Goal: Task Accomplishment & Management: Complete application form

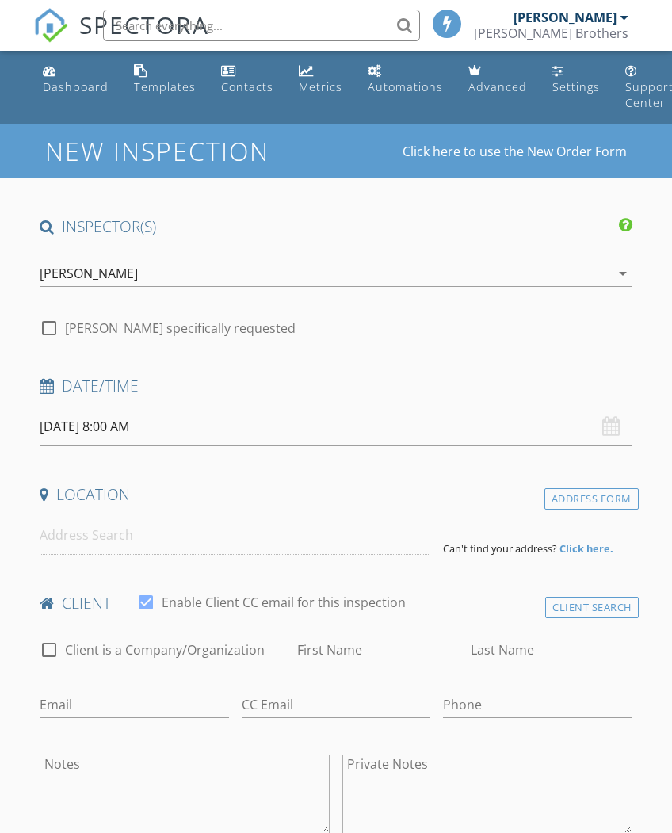
select select "8"
click at [232, 417] on input "[DATE] 8:00 AM" at bounding box center [336, 426] width 592 height 39
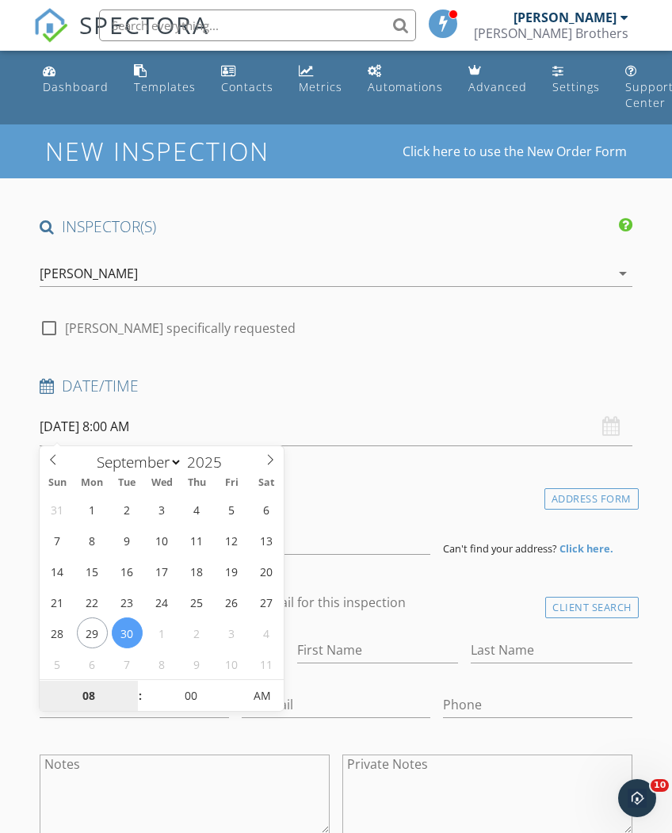
type input "[DATE] 8:00 AM"
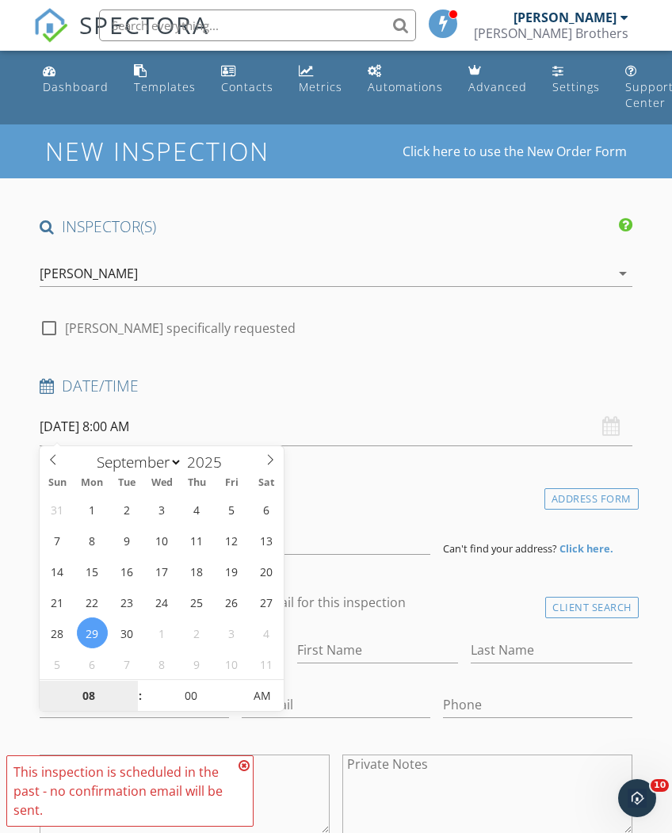
click at [92, 687] on input "08" at bounding box center [88, 697] width 97 height 32
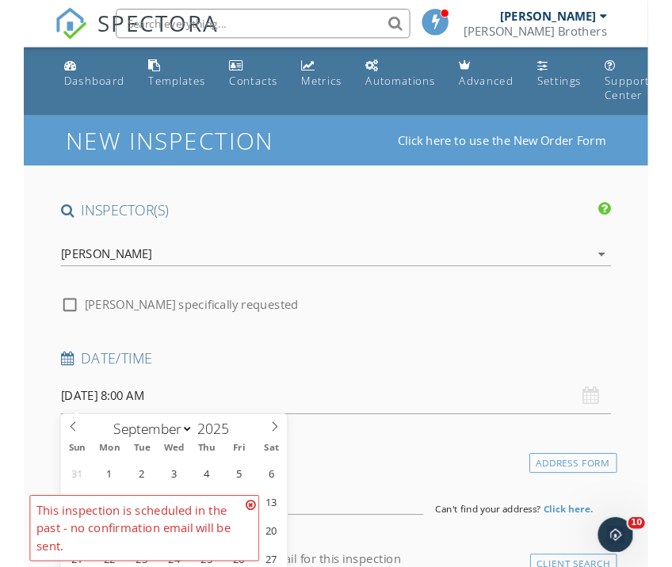
scroll to position [413, 0]
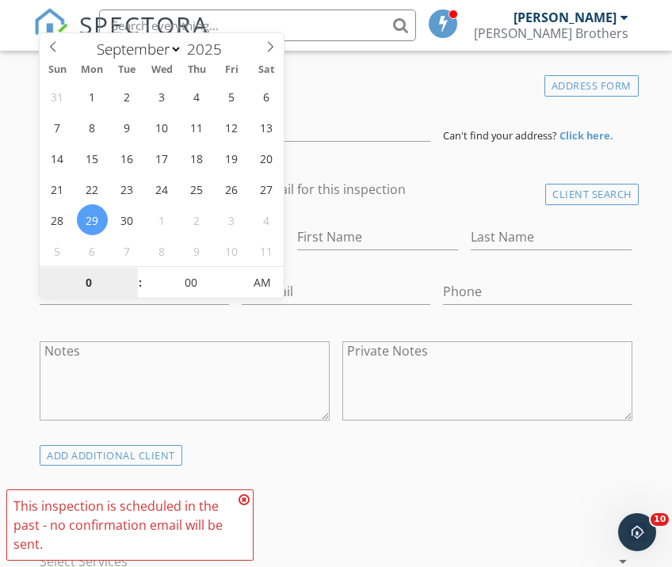
type input "02"
type input "09/29/2025 2:00 PM"
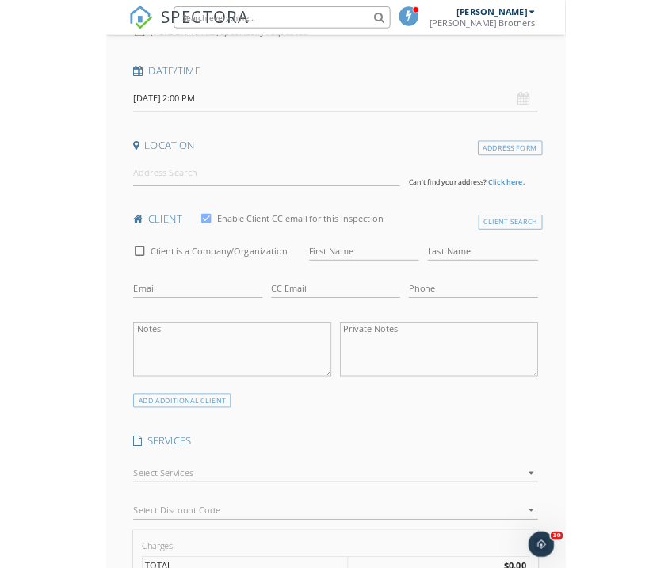
scroll to position [281, 0]
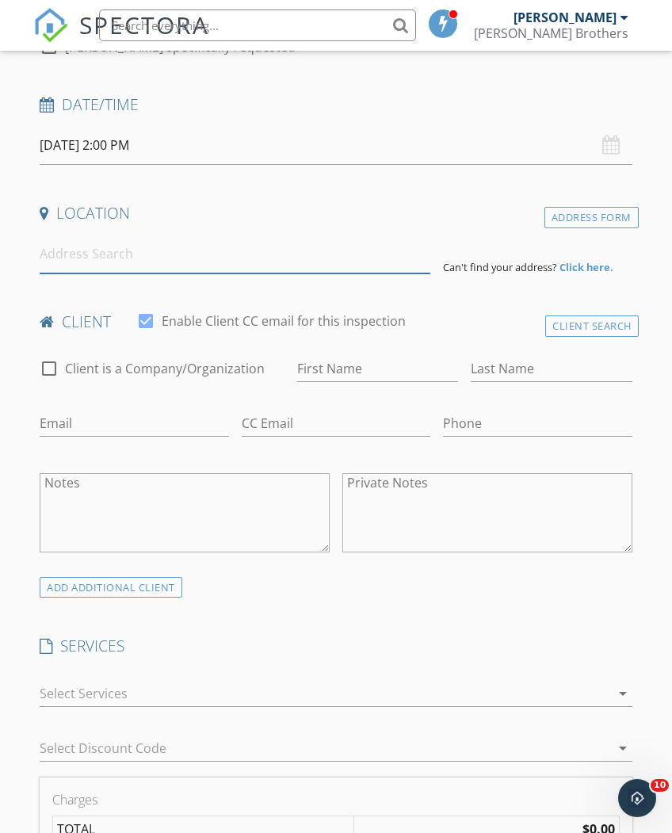
click at [201, 246] on input at bounding box center [235, 254] width 391 height 39
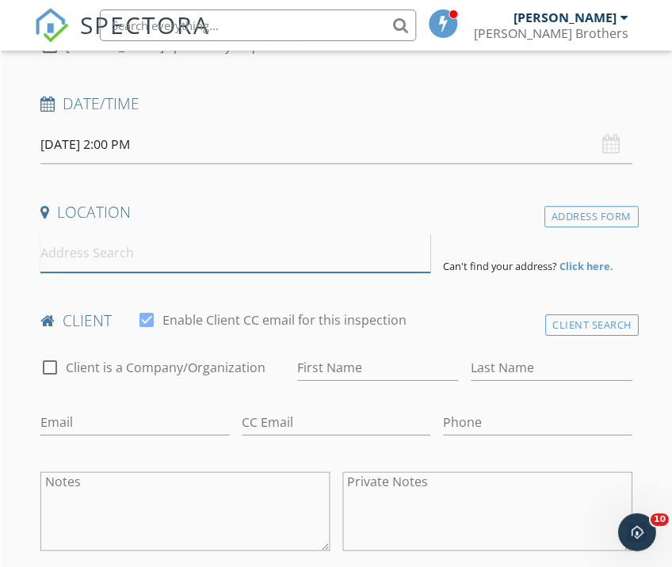
scroll to position [282, 0]
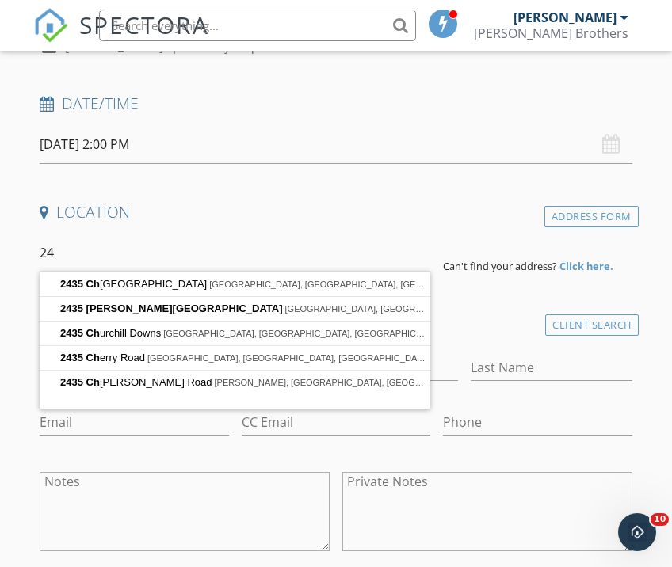
type input "2"
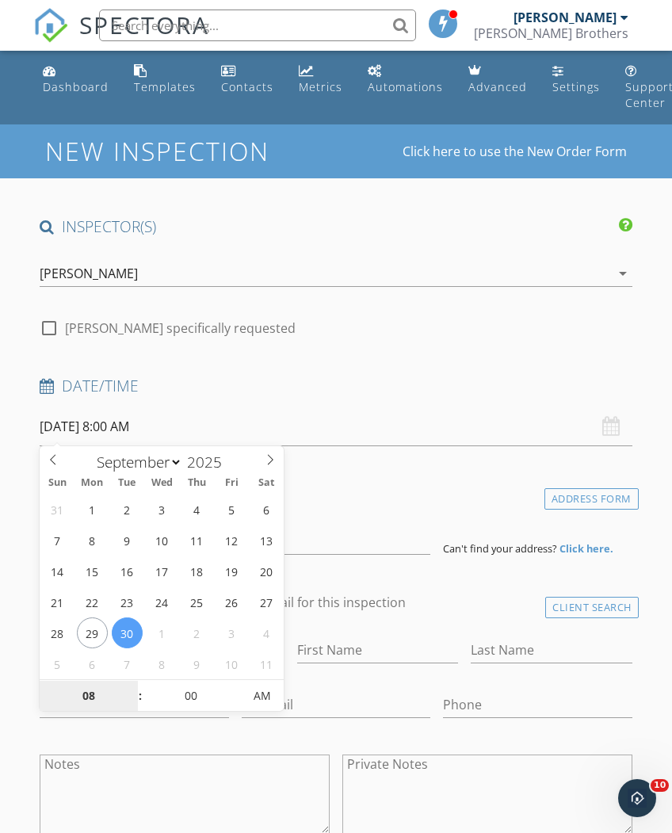
type input "[DATE] 8:00 AM"
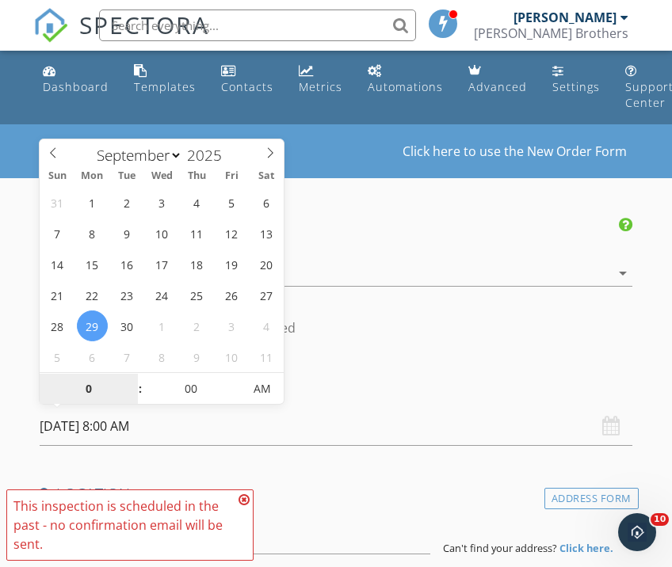
type input "03"
click at [277, 383] on span "AM" at bounding box center [262, 389] width 44 height 32
type input "[DATE] 3:00 PM"
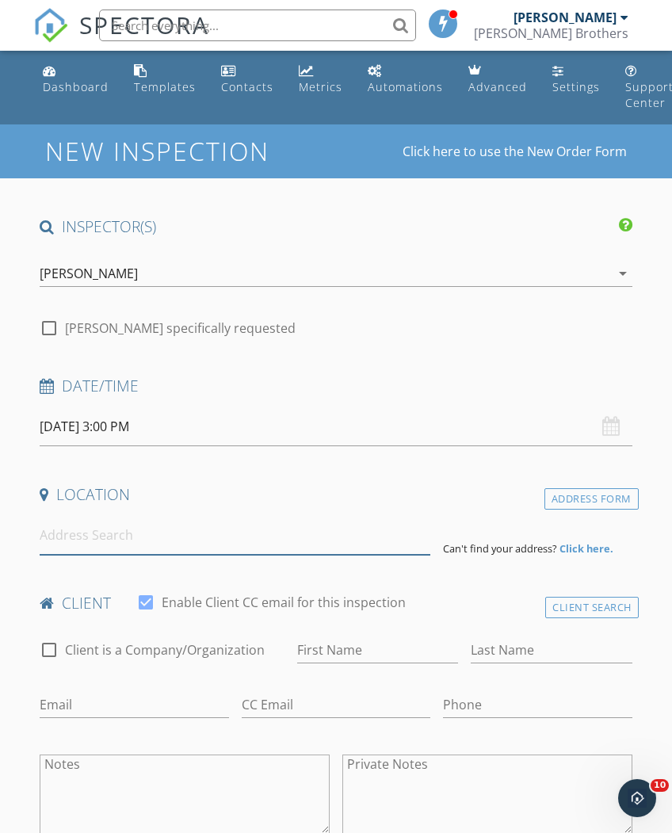
click at [239, 541] on input at bounding box center [235, 535] width 391 height 39
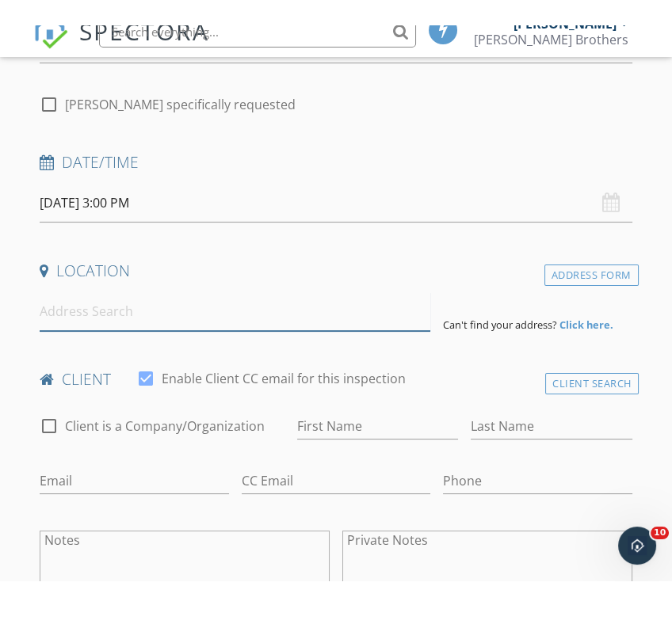
scroll to position [250, 0]
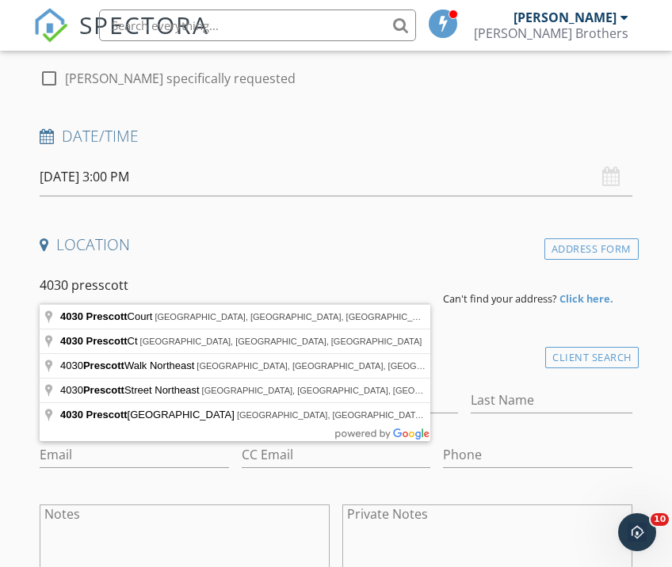
type input "[STREET_ADDRESS]"
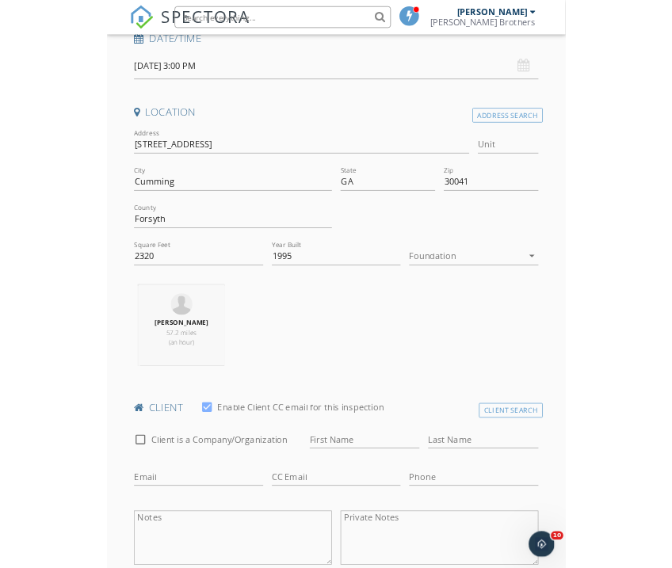
scroll to position [474, 0]
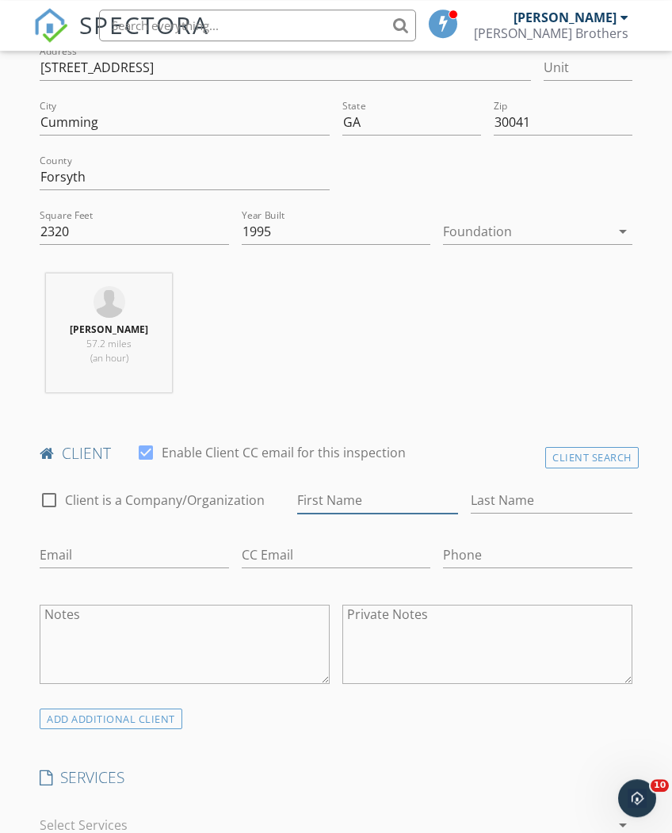
click at [411, 498] on input "First Name" at bounding box center [377, 500] width 161 height 26
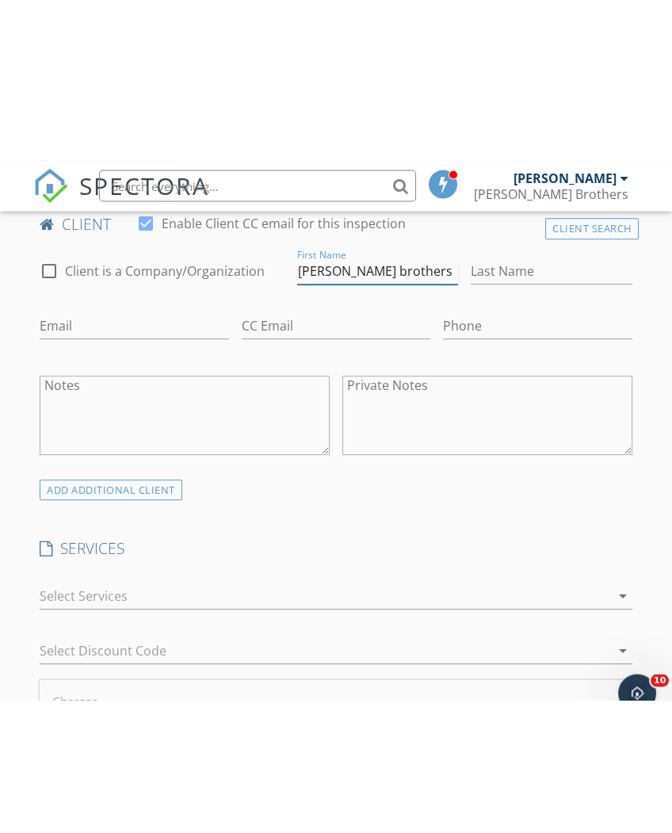
scroll to position [913, 0]
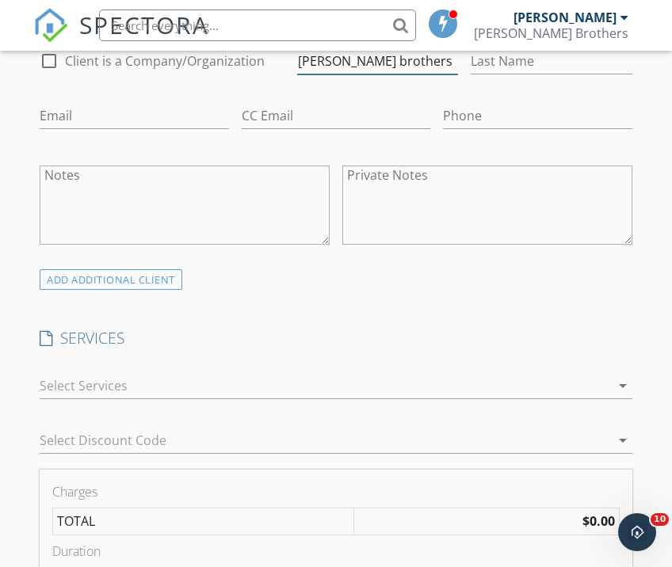
type input "[PERSON_NAME] brothers"
click at [261, 384] on div at bounding box center [325, 385] width 570 height 25
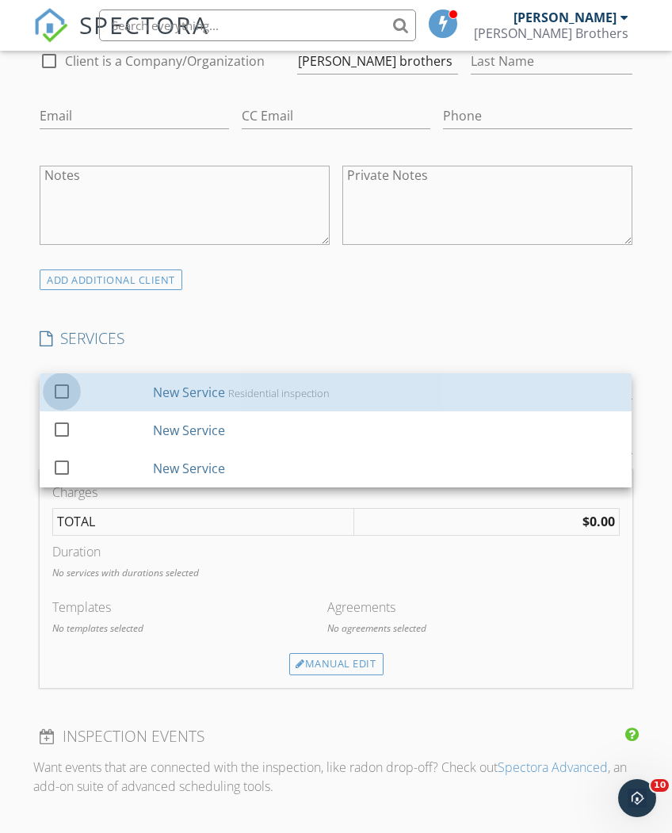
click at [67, 382] on div at bounding box center [61, 390] width 27 height 27
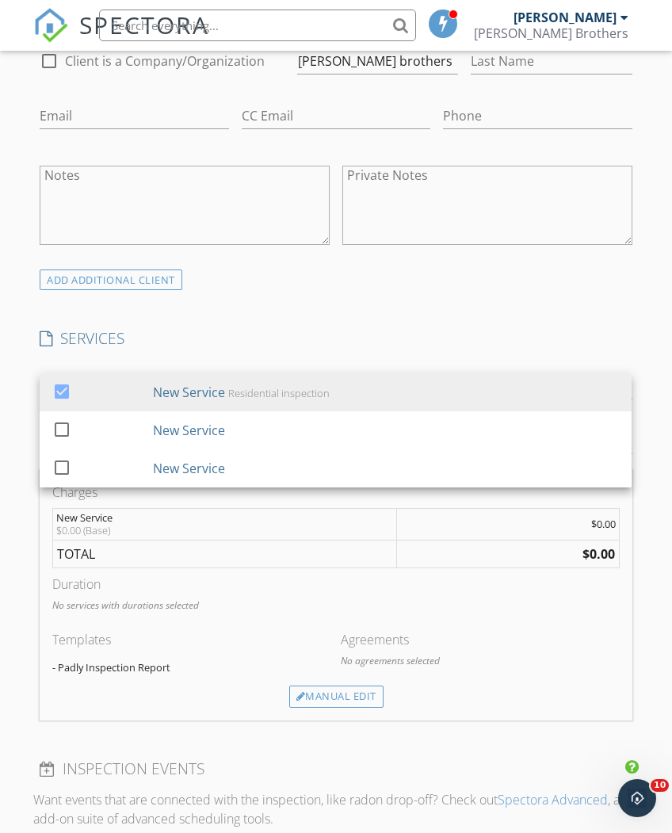
click at [289, 315] on div "INSPECTOR(S) check_box [PERSON_NAME] PRIMARY [PERSON_NAME] arrow_drop_down chec…" at bounding box center [335, 543] width 605 height 2481
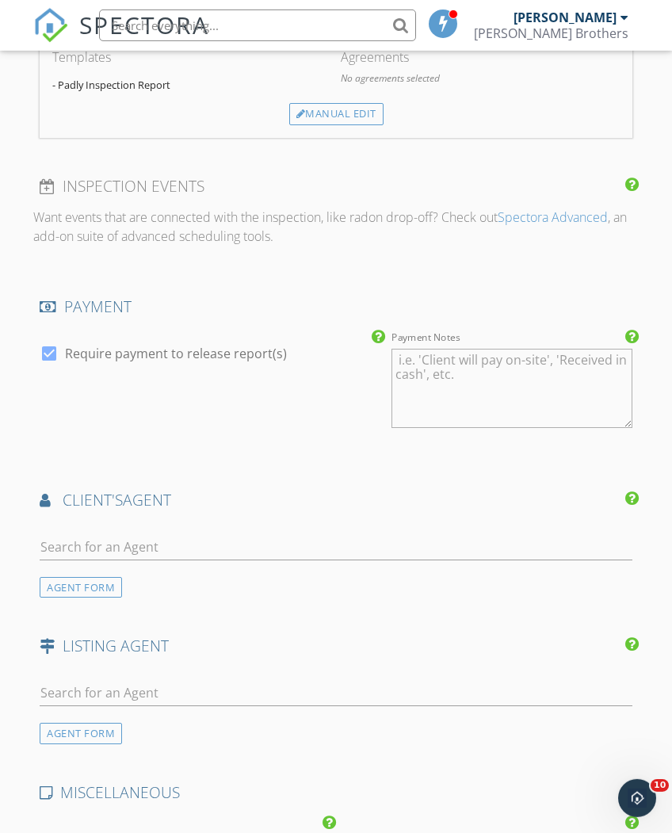
click at [74, 346] on label "Require payment to release report(s)" at bounding box center [176, 354] width 222 height 16
checkbox input "false"
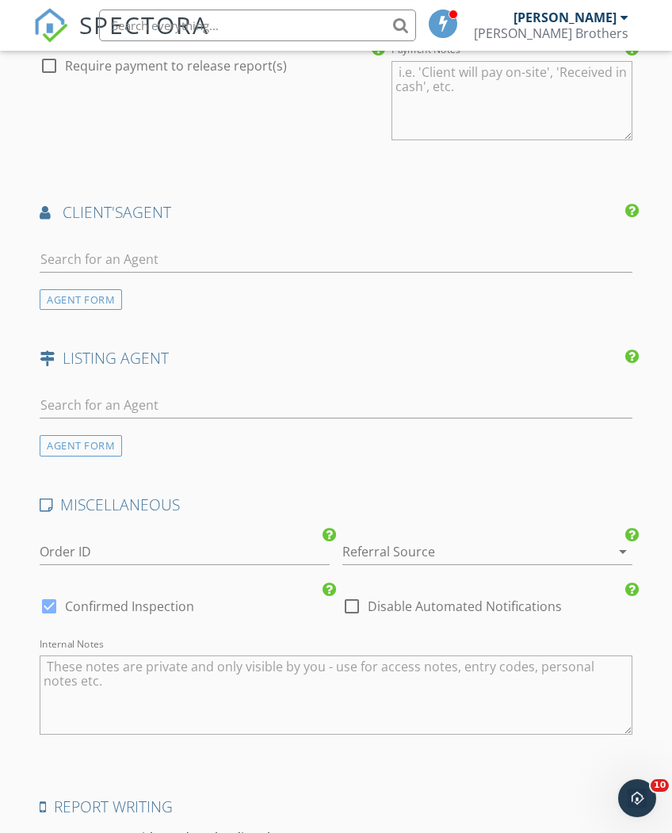
scroll to position [1988, 0]
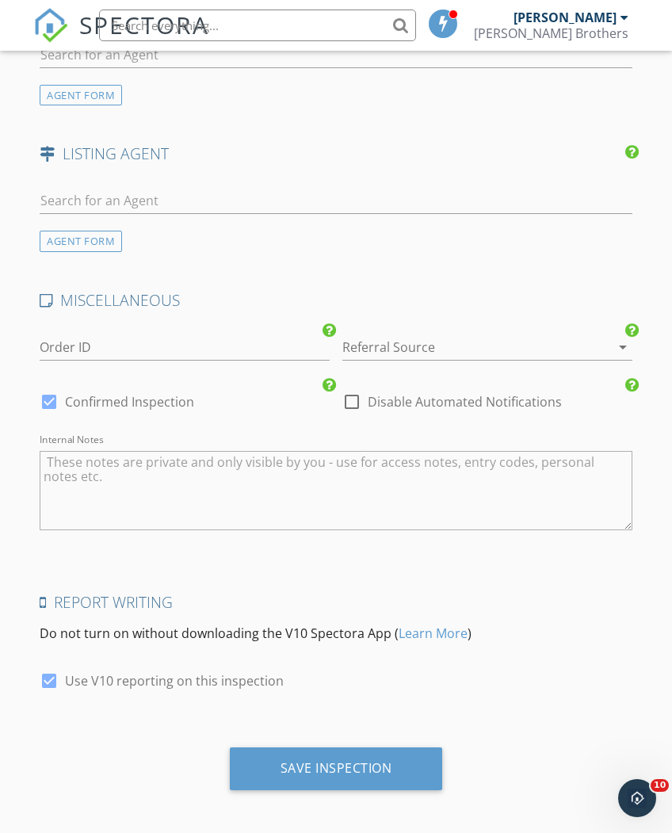
click at [360, 768] on div "Save Inspection" at bounding box center [337, 768] width 112 height 16
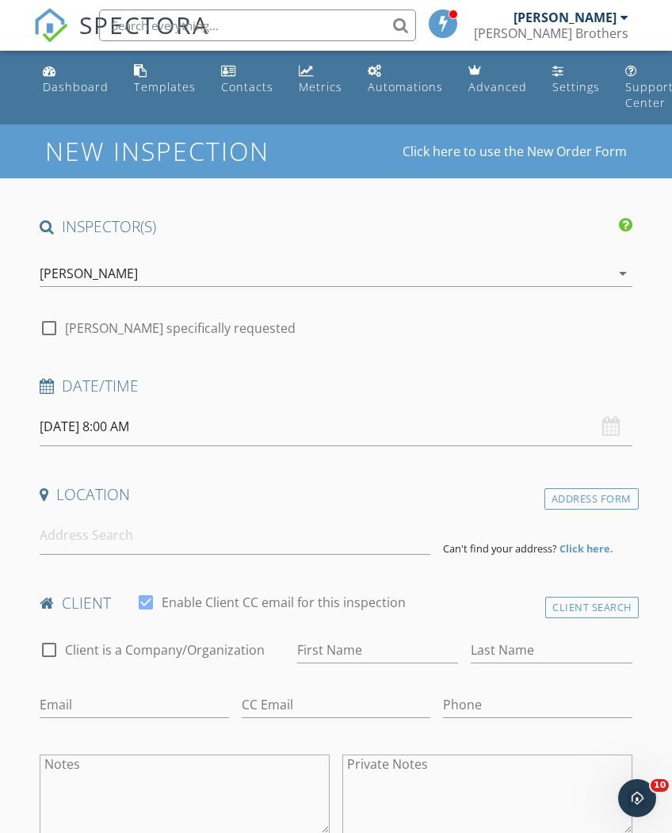
click at [226, 424] on input "[DATE] 8:00 AM" at bounding box center [336, 426] width 592 height 39
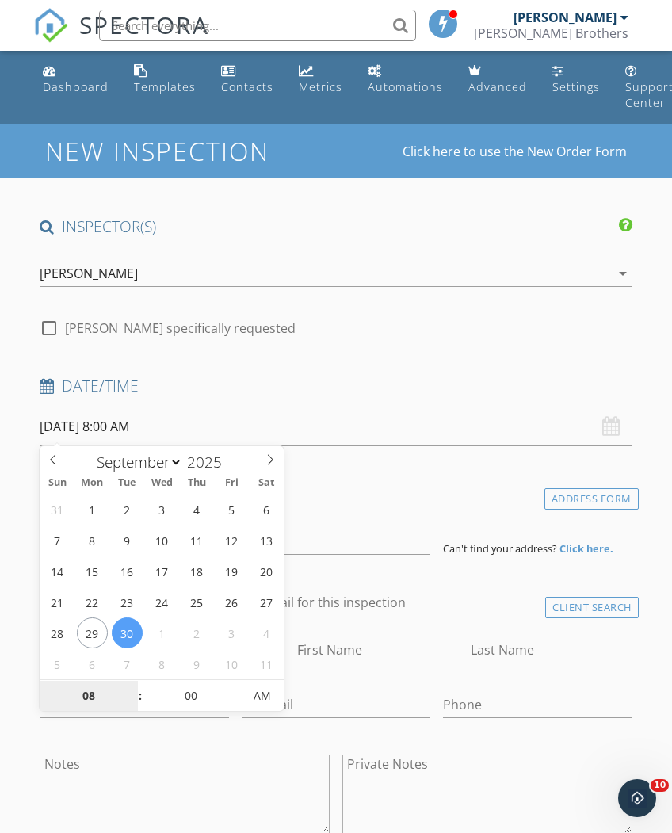
select select "9"
type input "10/01/2025 8:00 AM"
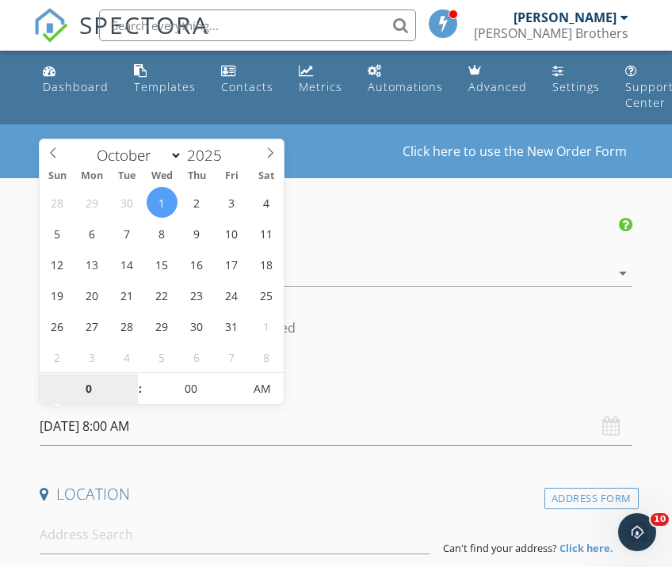
type input "04"
click at [270, 399] on span "AM" at bounding box center [262, 389] width 44 height 32
type input "10/01/2025 4:00 PM"
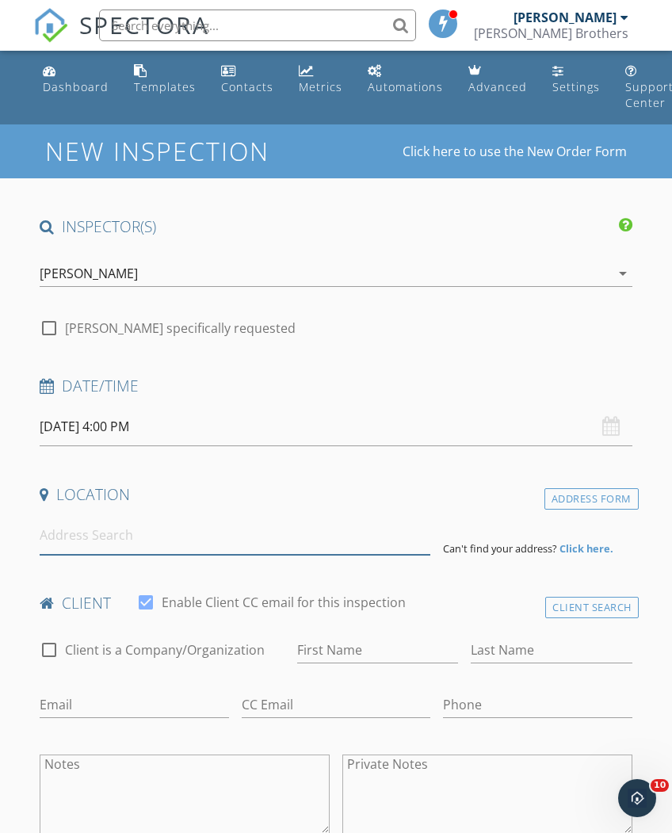
click at [263, 544] on input at bounding box center [235, 535] width 391 height 39
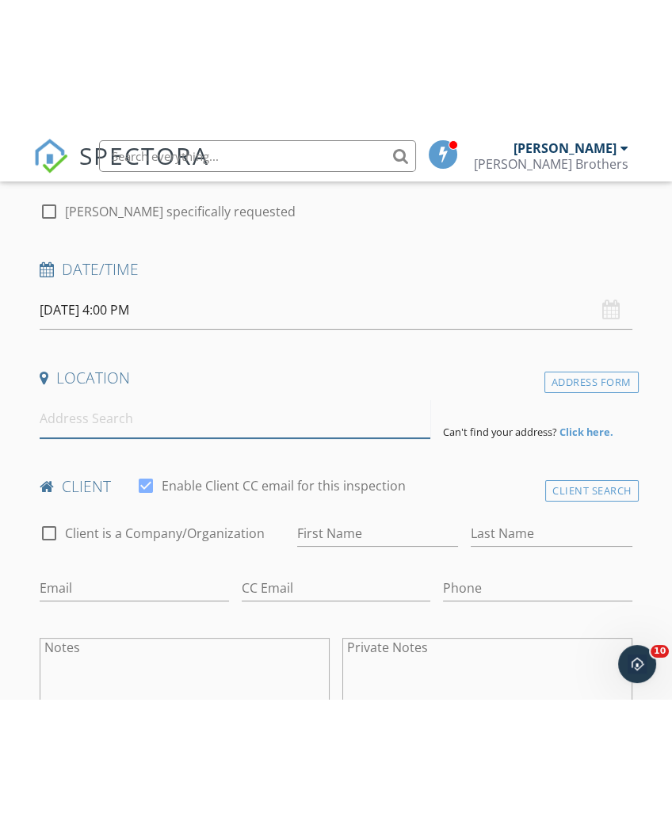
scroll to position [250, 0]
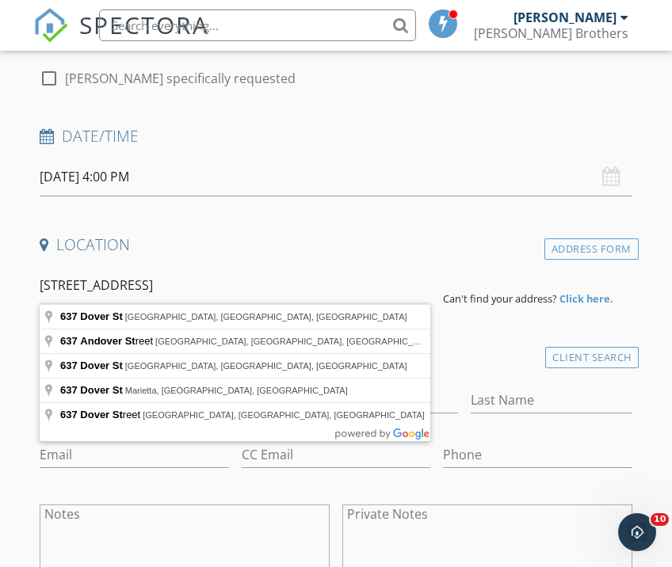
type input "637 Dover St, Marietta, GA, USA"
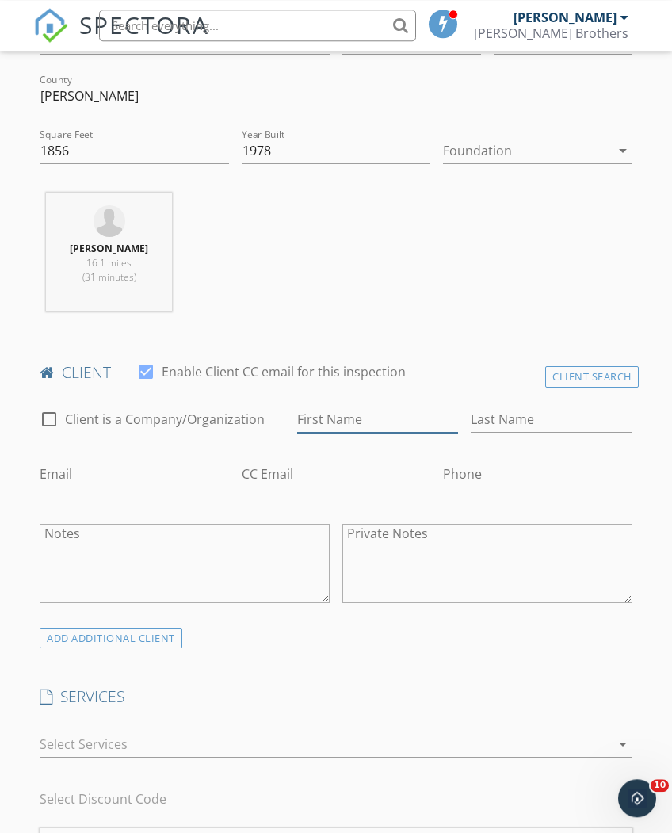
click at [425, 417] on input "First Name" at bounding box center [377, 420] width 161 height 26
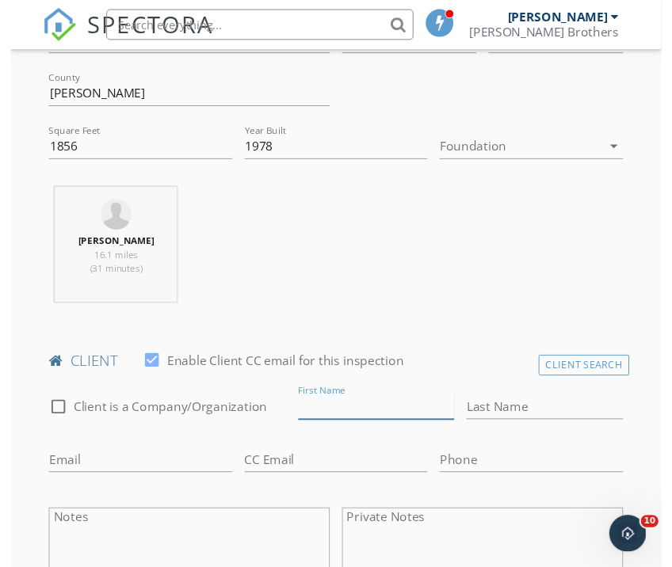
scroll to position [555, 0]
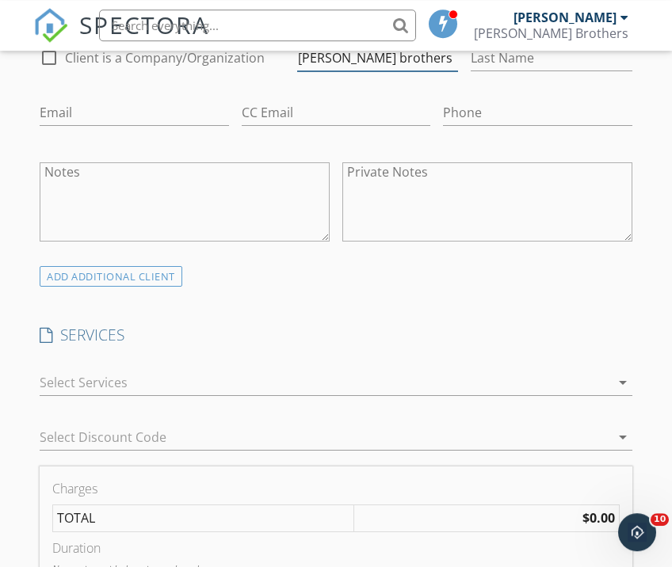
type input "[PERSON_NAME] brothers"
click at [277, 377] on div at bounding box center [325, 382] width 570 height 25
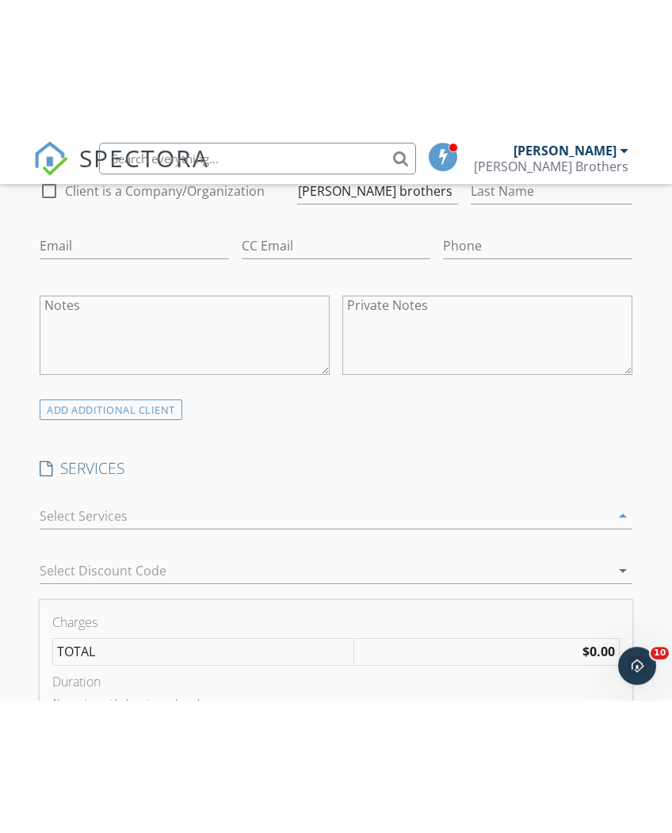
scroll to position [916, 0]
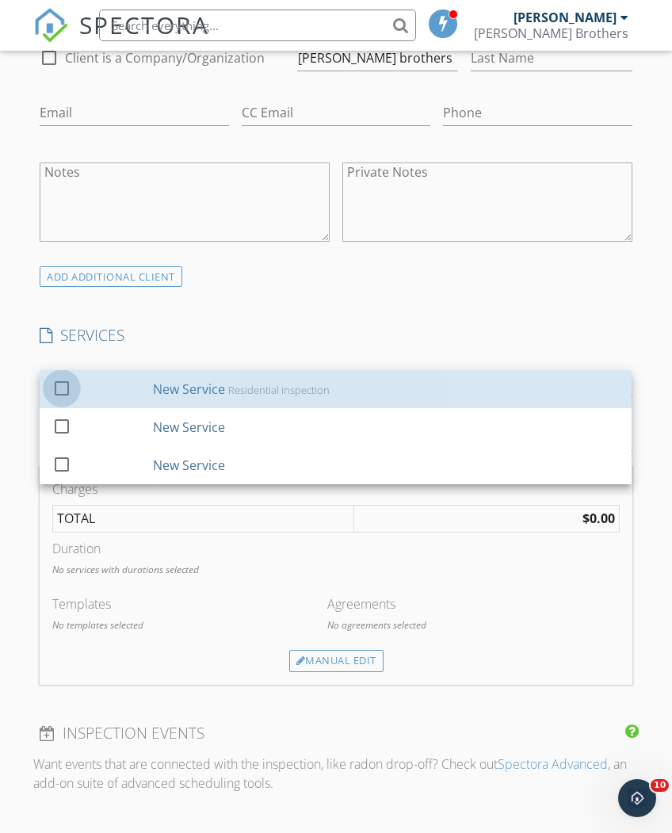
click at [60, 379] on div at bounding box center [61, 387] width 27 height 27
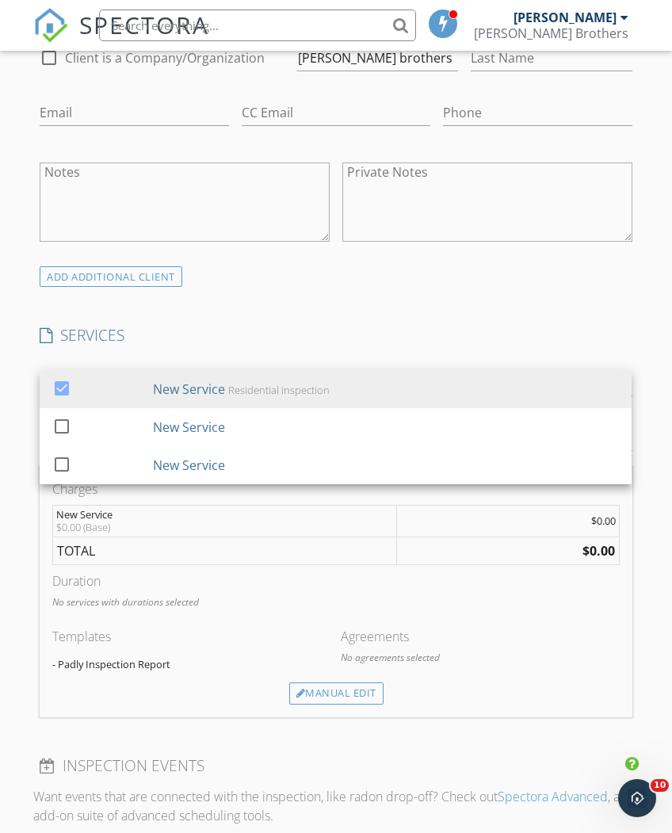
click at [322, 307] on div "INSPECTOR(S) check_box Scott Evans PRIMARY Scott Evans arrow_drop_down check_bo…" at bounding box center [335, 540] width 605 height 2481
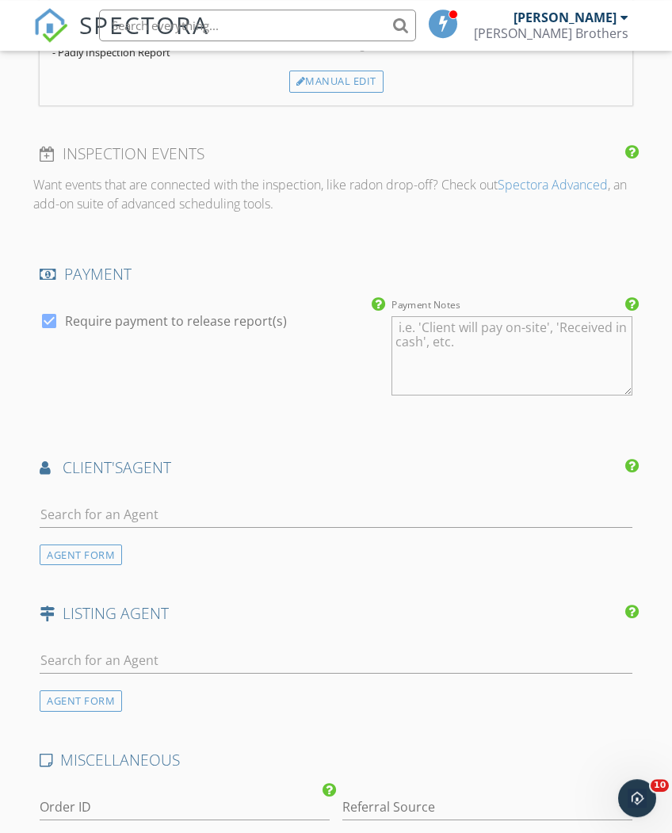
click at [67, 313] on label "Require payment to release report(s)" at bounding box center [176, 321] width 222 height 16
checkbox input "false"
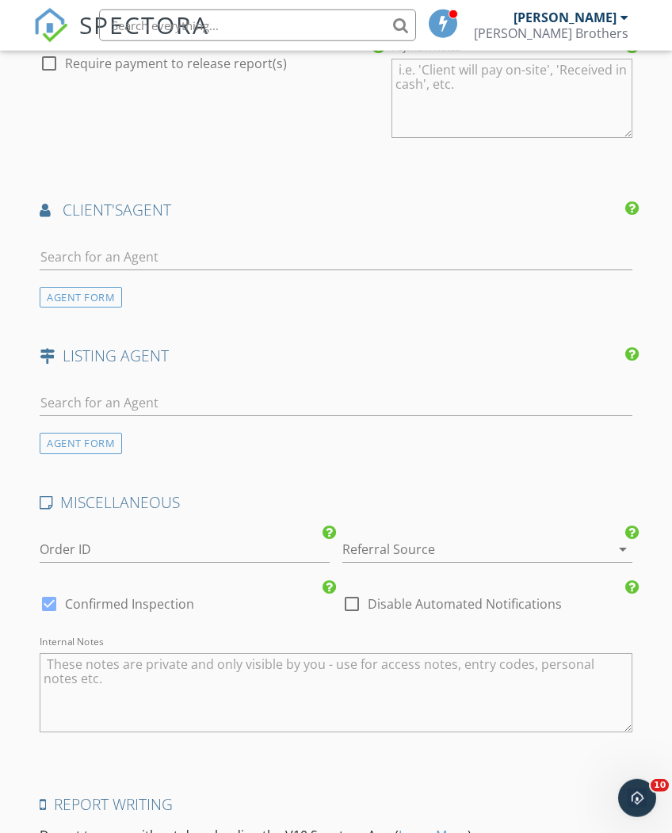
scroll to position [1988, 0]
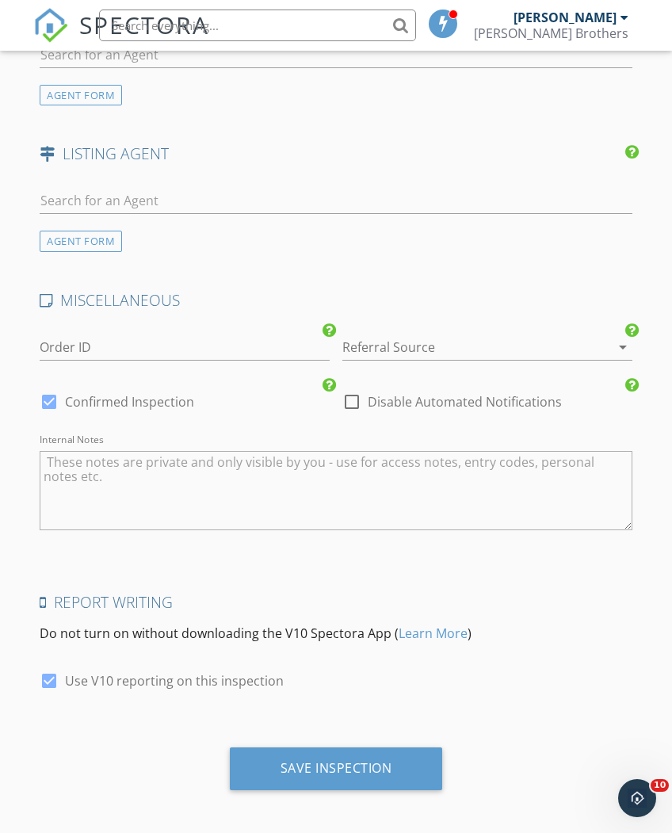
click at [358, 767] on div "Save Inspection" at bounding box center [337, 768] width 112 height 16
